Goal: Task Accomplishment & Management: Complete application form

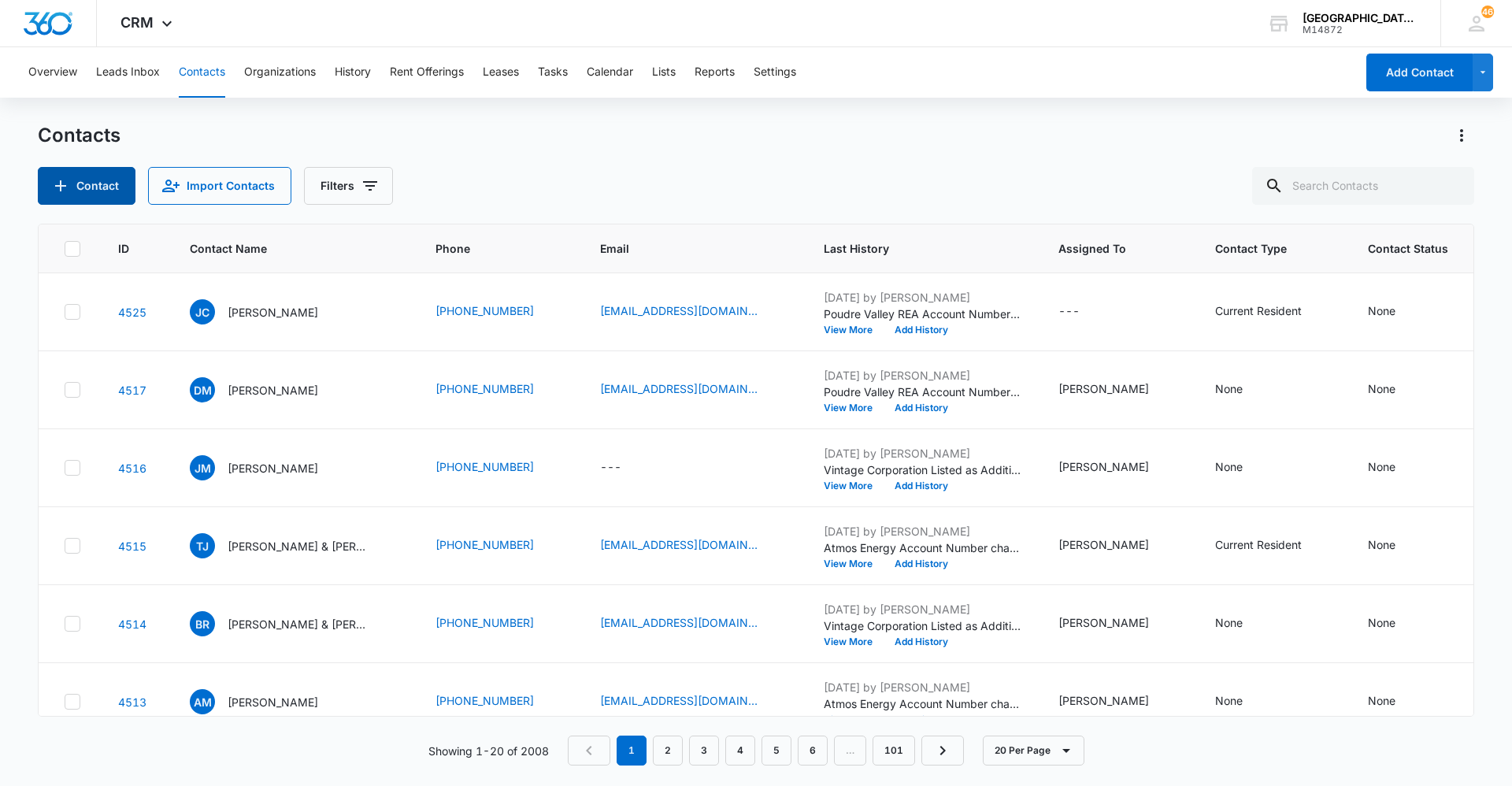
click at [83, 180] on button "Contact" at bounding box center [87, 185] width 98 height 38
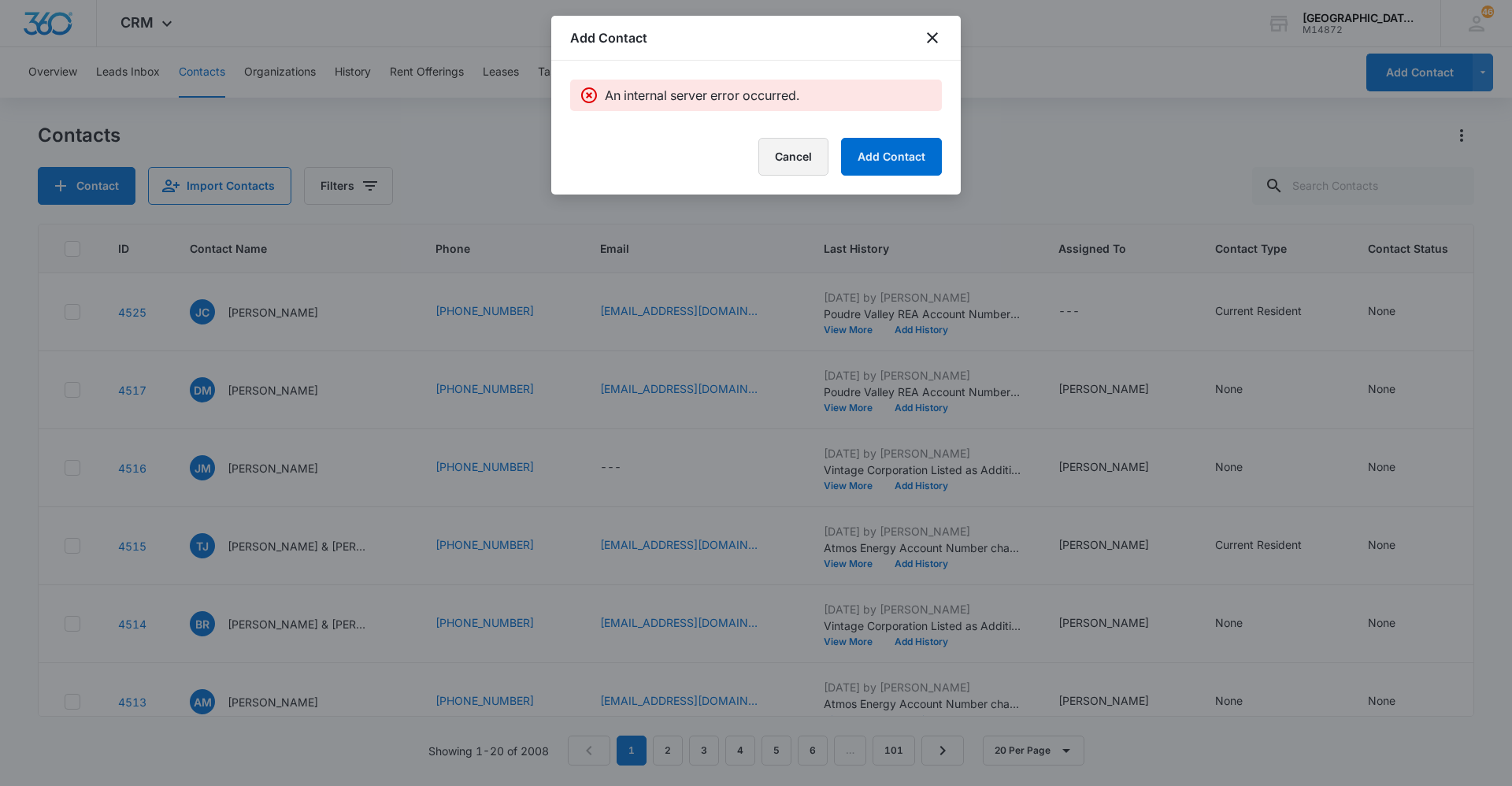
click at [796, 147] on button "Cancel" at bounding box center [793, 156] width 70 height 38
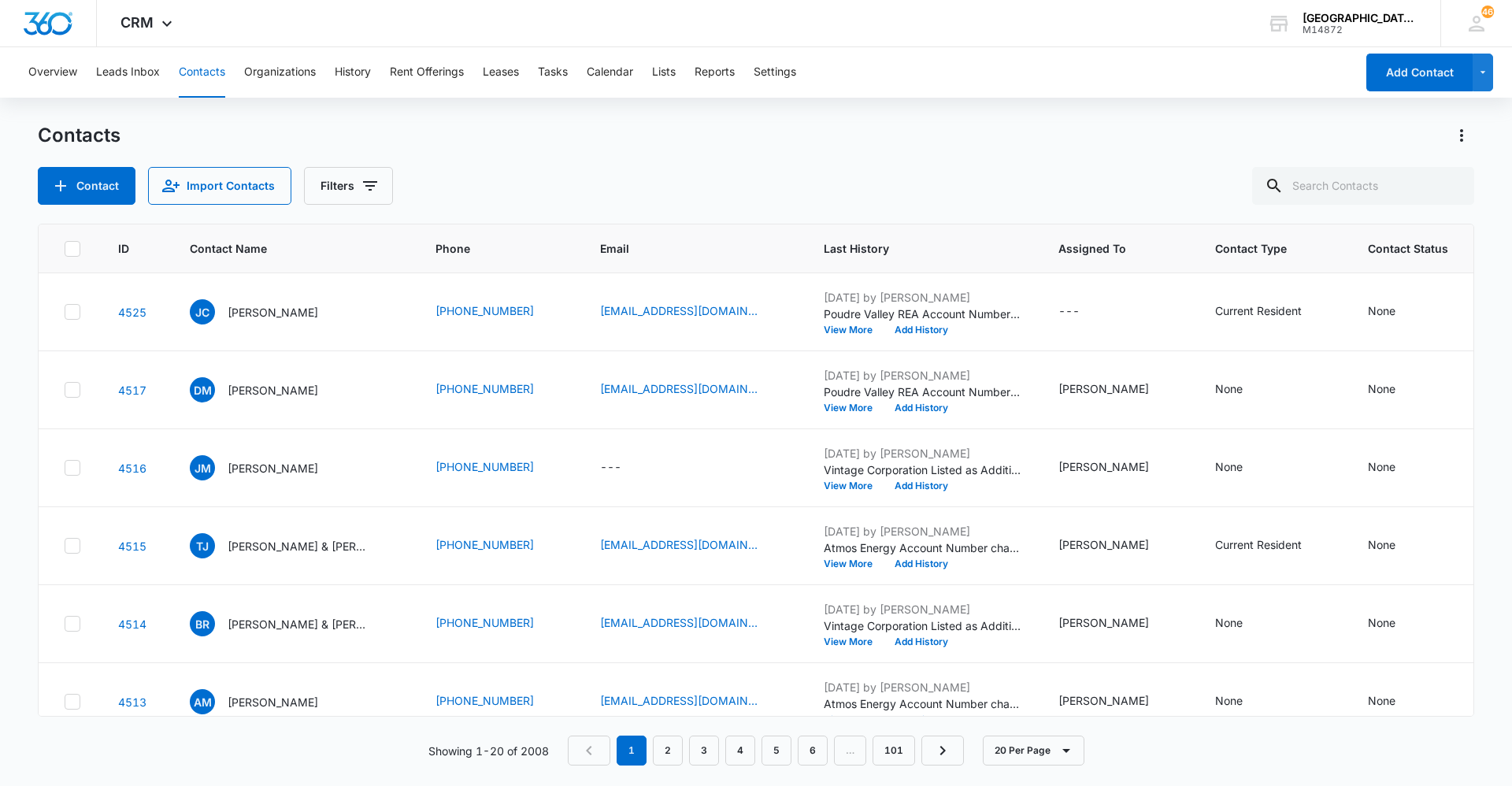
click at [198, 74] on button "Contacts" at bounding box center [202, 73] width 47 height 50
drag, startPoint x: 9, startPoint y: 193, endPoint x: 63, endPoint y: 194, distance: 54.0
click at [13, 192] on main "Contacts Contact Import Contacts Filters ID Contact Name Phone Email Last Histo…" at bounding box center [756, 454] width 1512 height 661
click at [68, 194] on icon "Add Contact" at bounding box center [61, 185] width 19 height 19
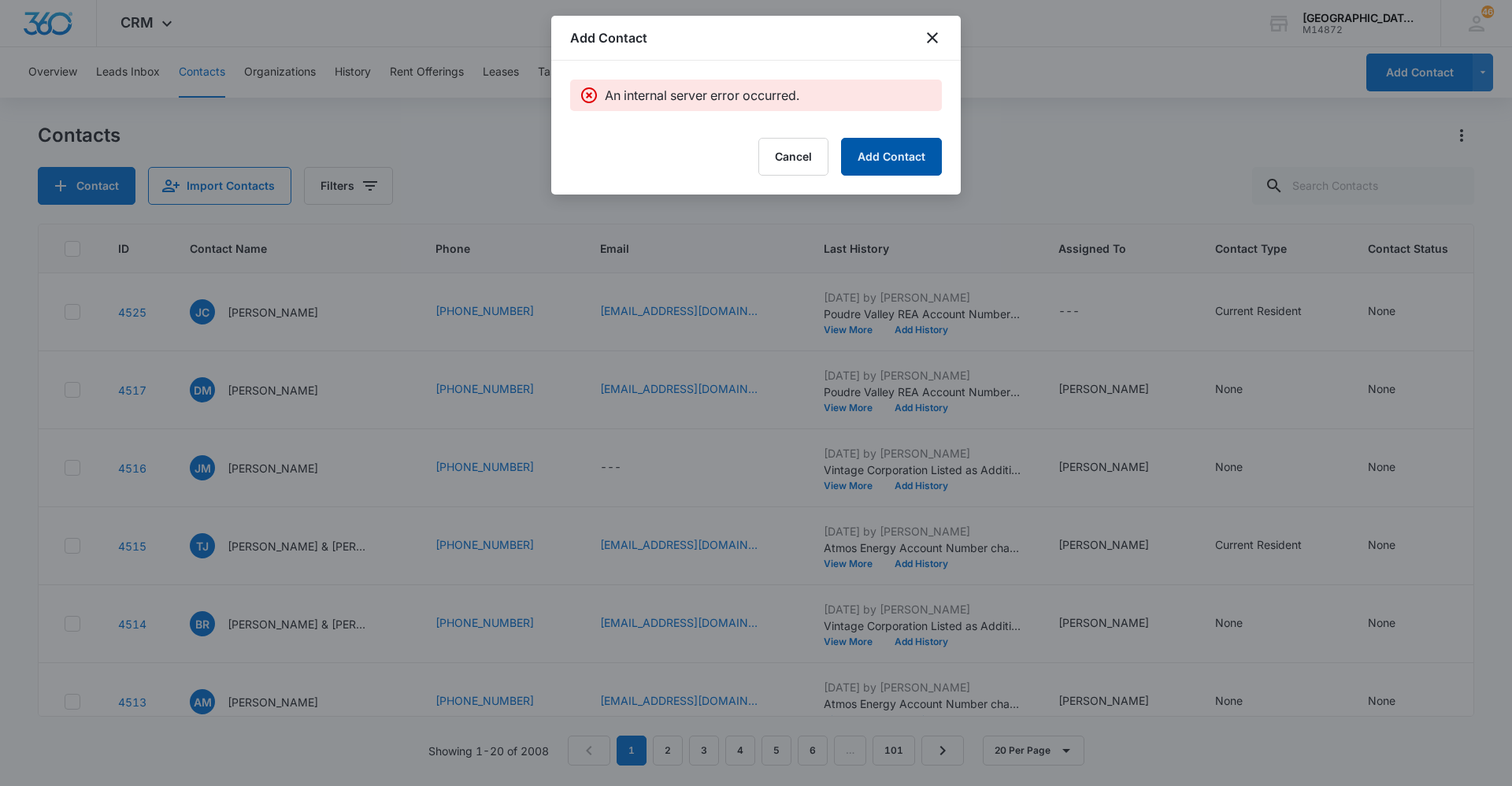
click at [898, 153] on button "Add Contact" at bounding box center [892, 156] width 101 height 38
drag, startPoint x: 938, startPoint y: 45, endPoint x: 996, endPoint y: 44, distance: 58.0
click at [938, 44] on icon "close" at bounding box center [933, 37] width 19 height 19
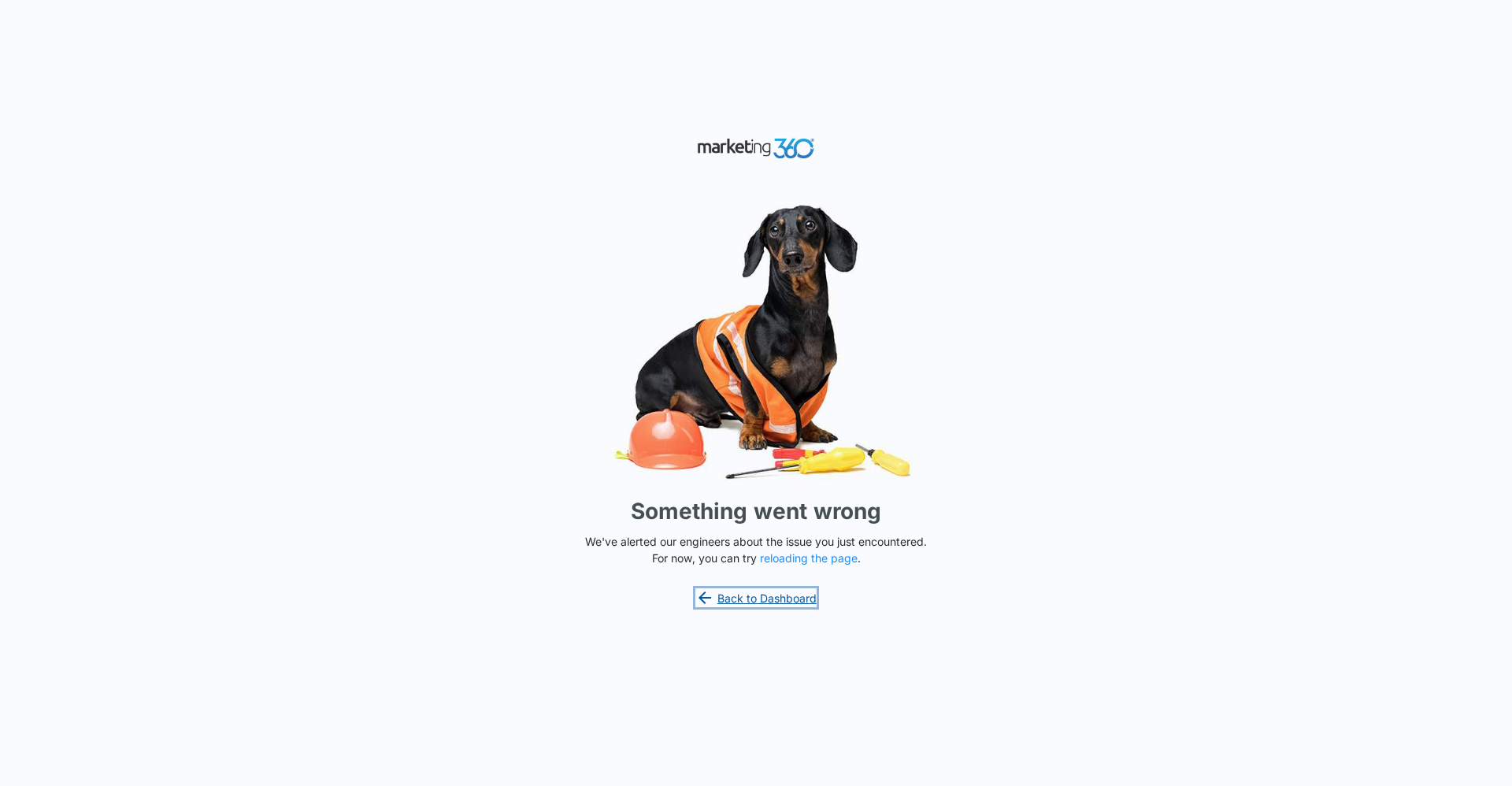
click at [711, 590] on icon at bounding box center [704, 597] width 19 height 19
click at [1318, 75] on div "Something went wrong We've alerted our engineers about the issue you just encou…" at bounding box center [756, 393] width 1512 height 786
